Goal: Transaction & Acquisition: Purchase product/service

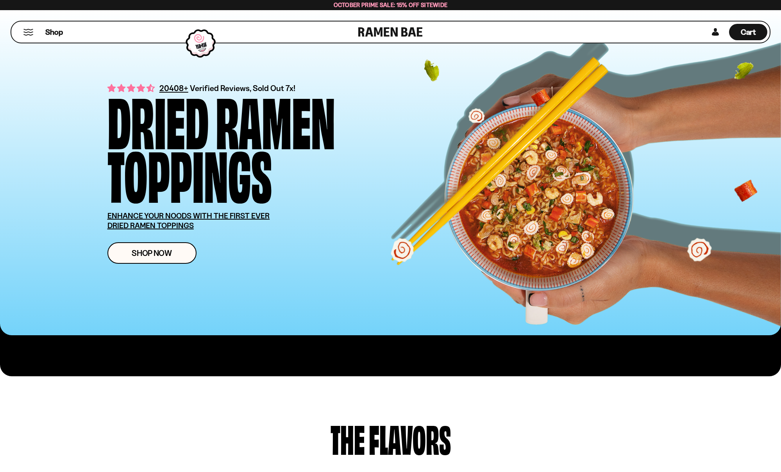
scroll to position [1, 0]
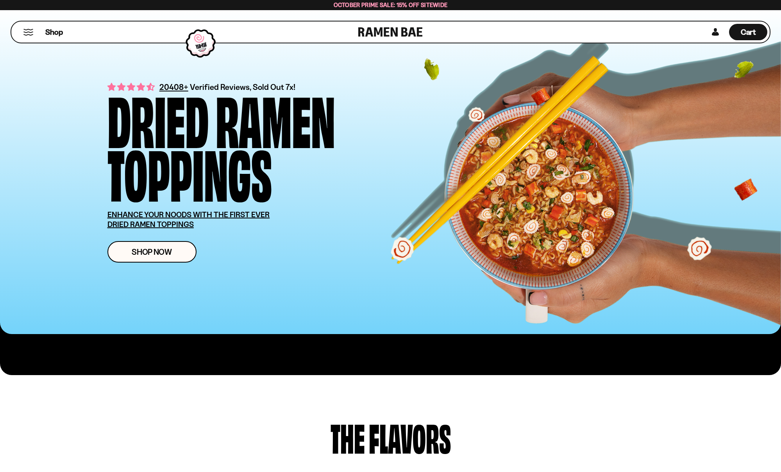
click at [29, 33] on button "Mobile Menu Trigger" at bounding box center [28, 32] width 11 height 7
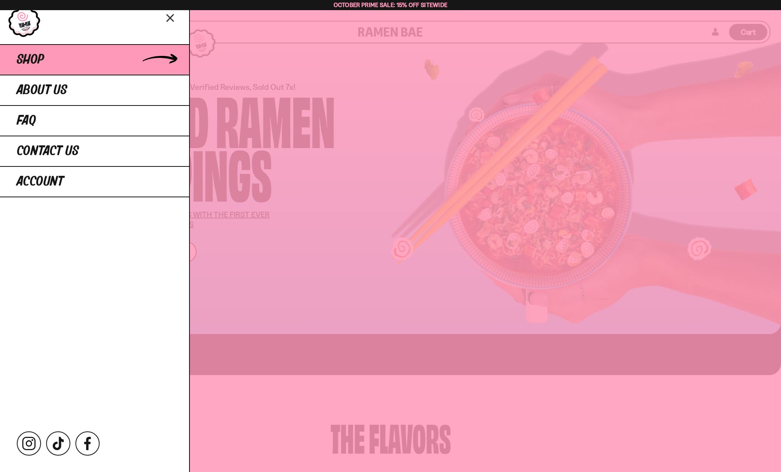
click at [33, 55] on span "Shop" at bounding box center [30, 60] width 27 height 14
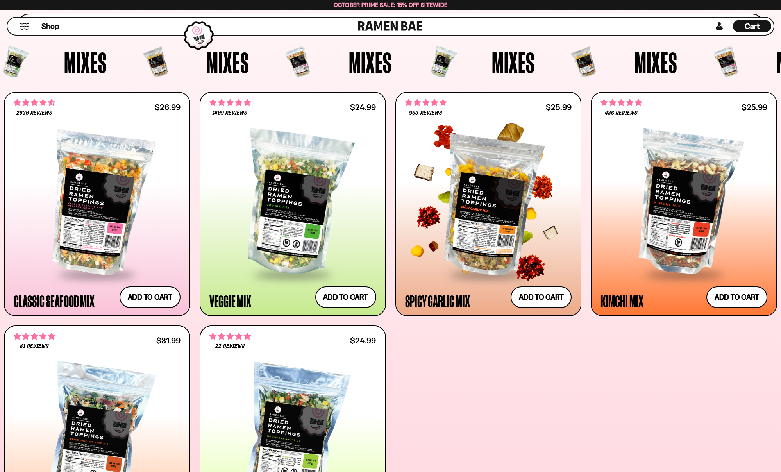
scroll to position [298, 0]
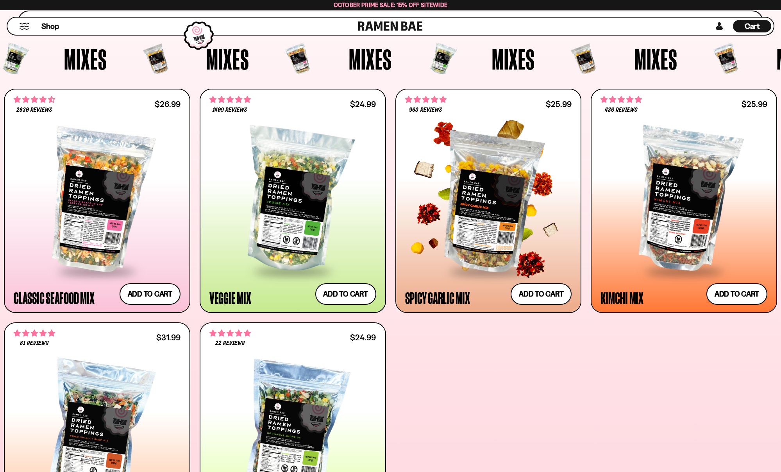
click at [422, 209] on div at bounding box center [488, 200] width 167 height 141
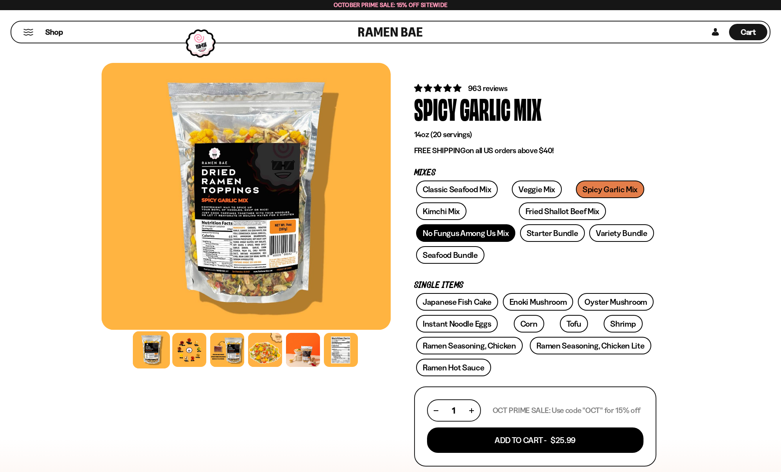
click at [478, 233] on link "No Fungus Among Us Mix" at bounding box center [465, 233] width 99 height 18
